Goal: Navigation & Orientation: Find specific page/section

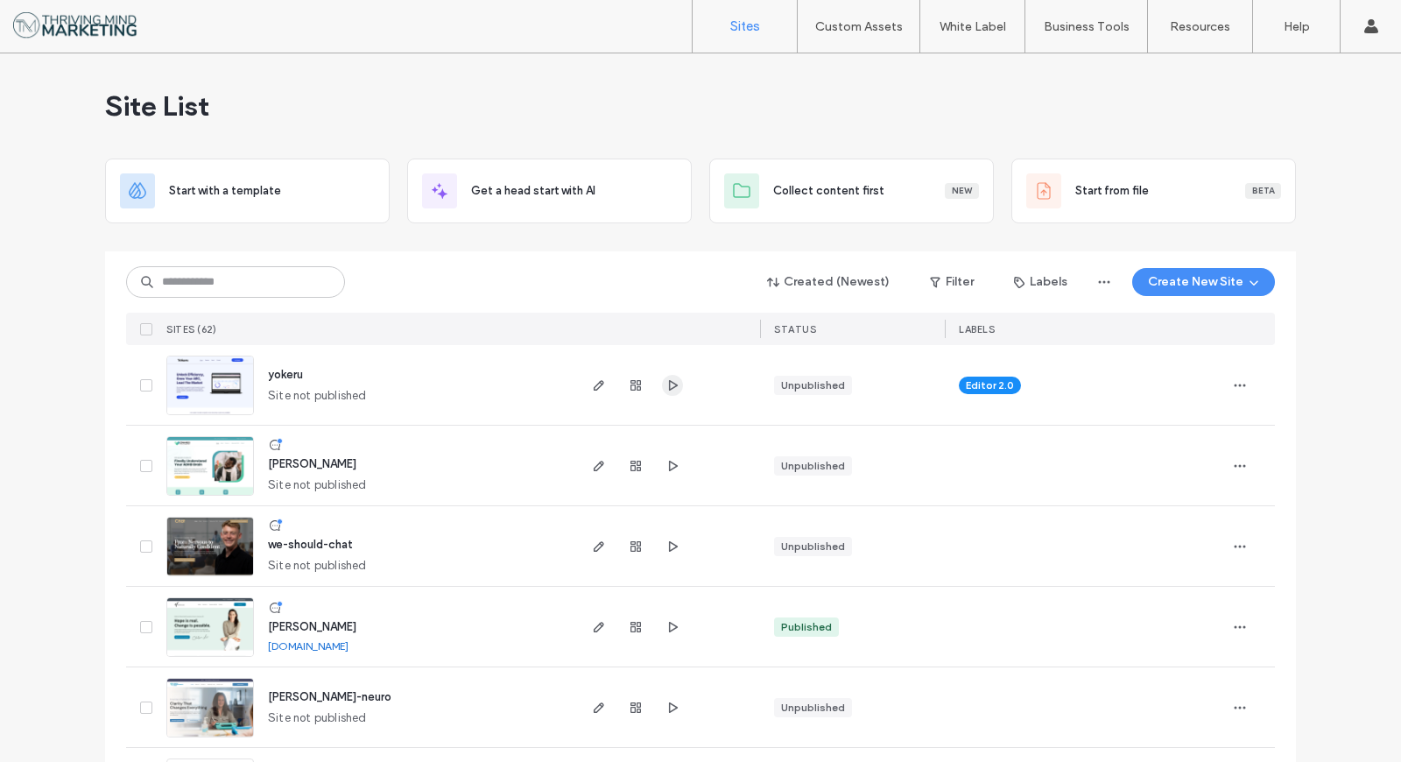
click at [665, 383] on icon "button" at bounding box center [672, 385] width 14 height 14
click at [271, 445] on icon at bounding box center [275, 445] width 14 height 14
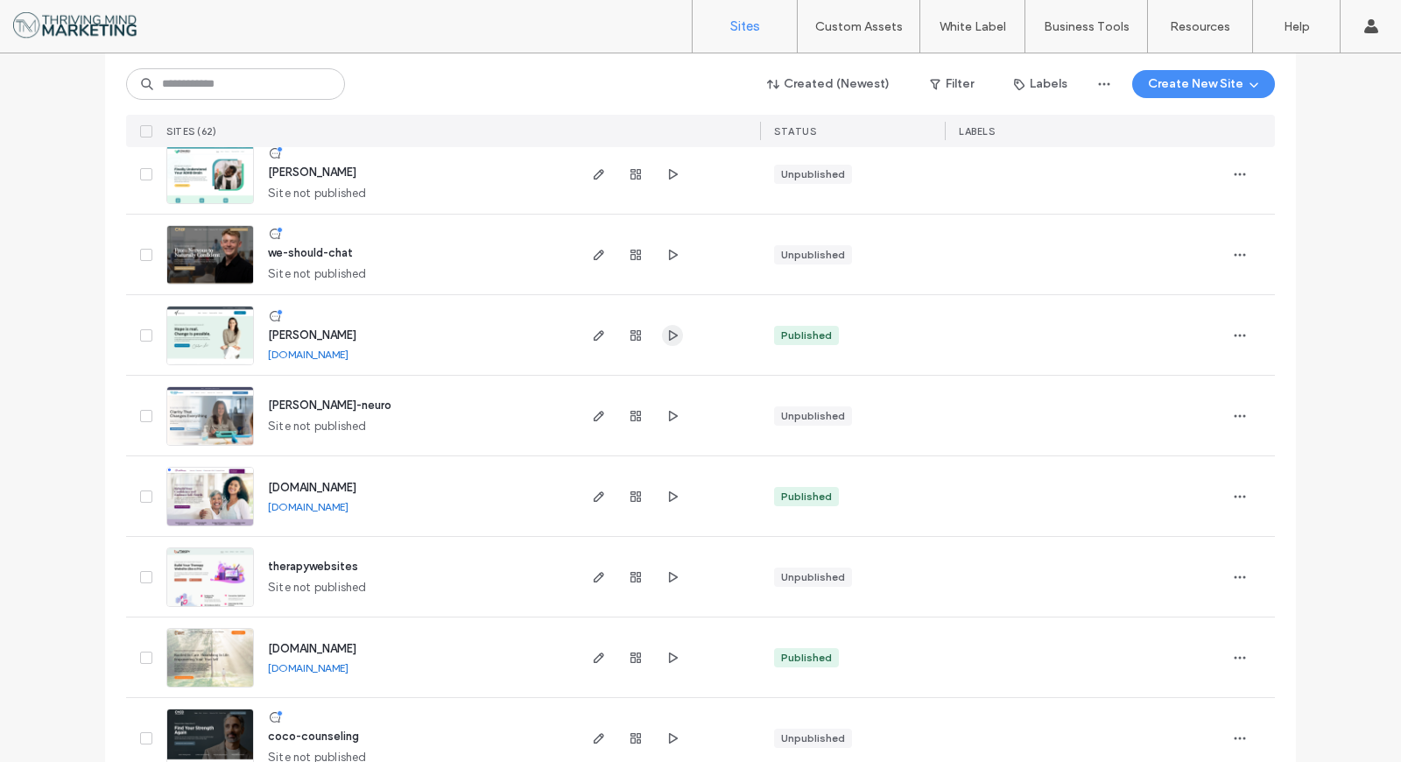
click at [674, 333] on span "button" at bounding box center [672, 335] width 21 height 21
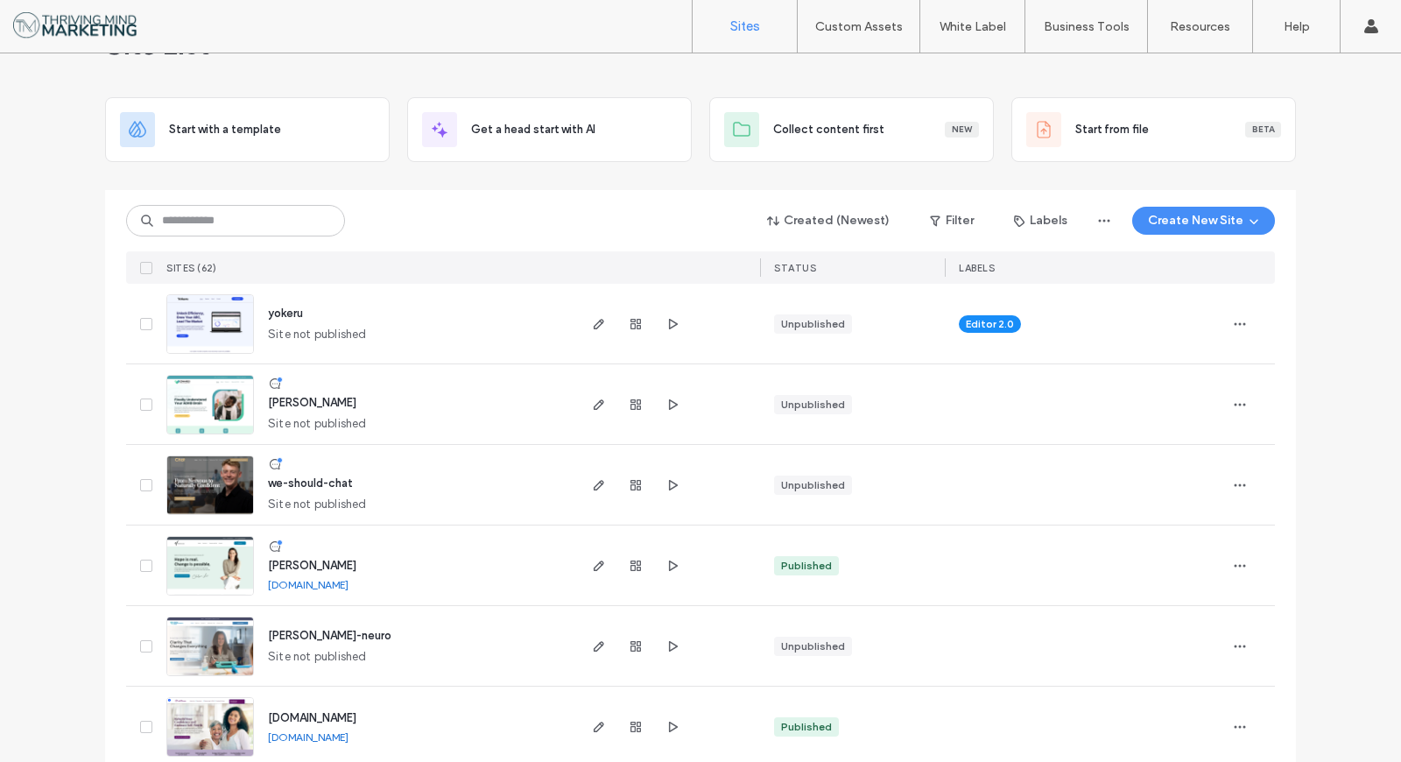
scroll to position [0, 0]
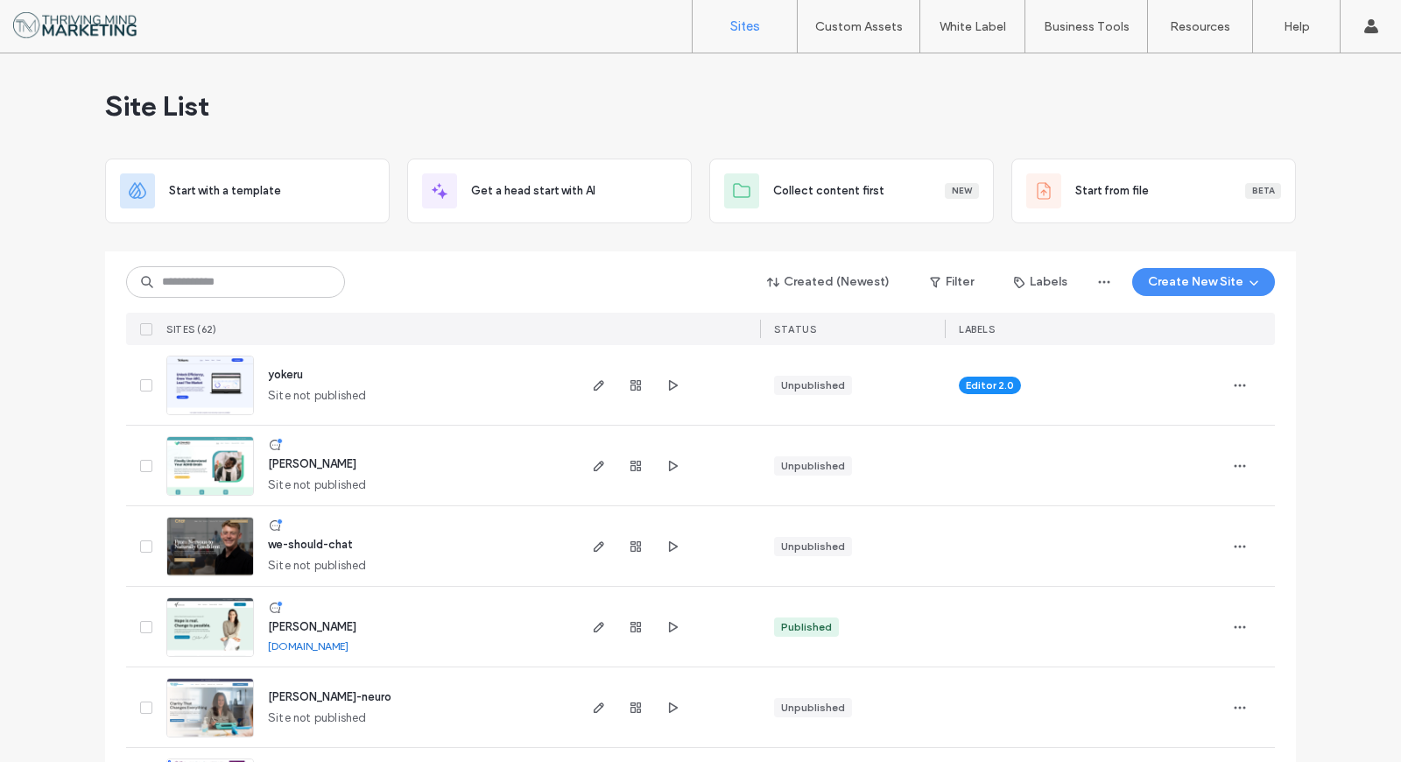
click at [348, 646] on link "[DOMAIN_NAME]" at bounding box center [308, 645] width 81 height 13
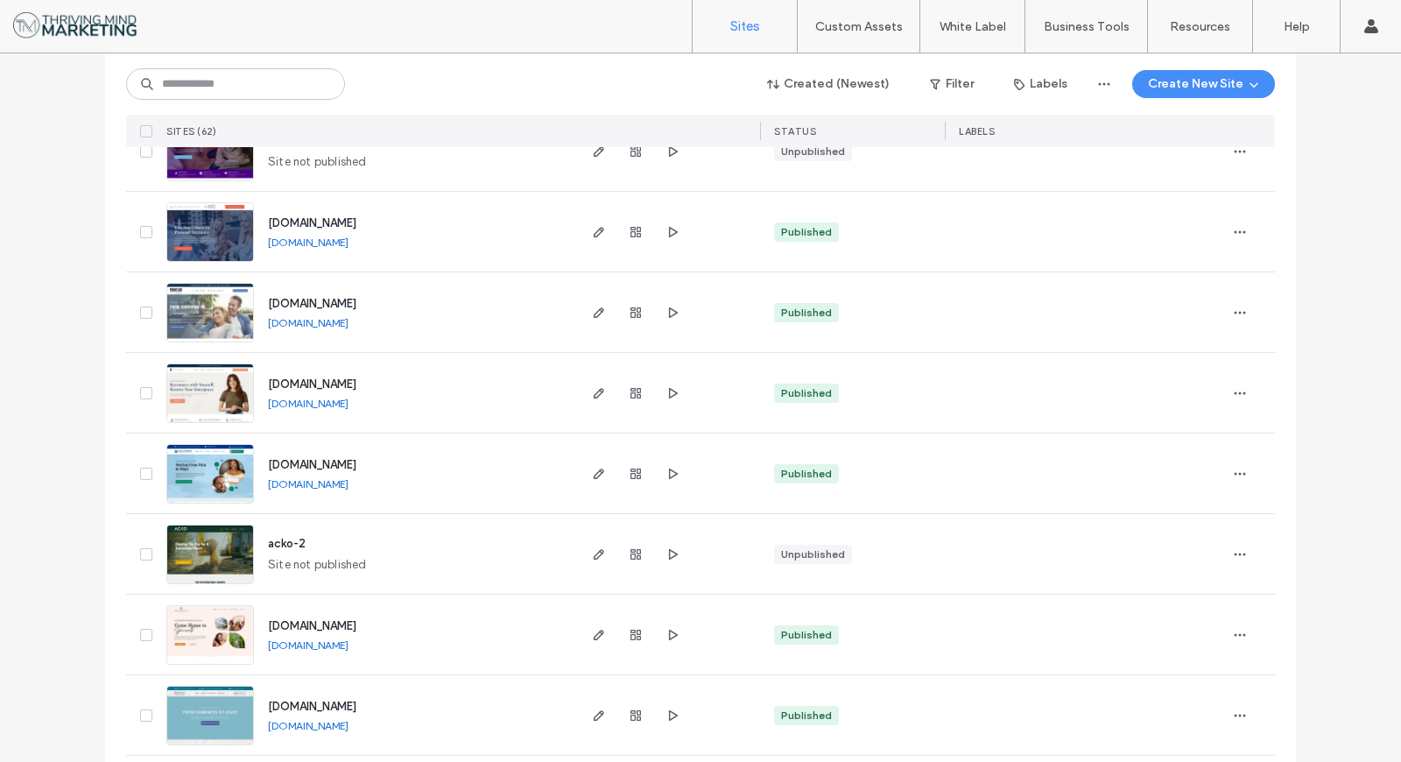
scroll to position [1653, 0]
